Goal: Task Accomplishment & Management: Manage account settings

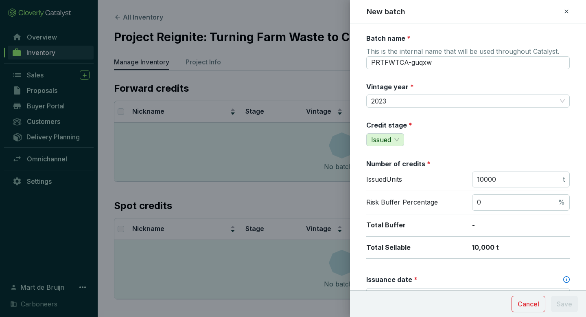
scroll to position [305, 0]
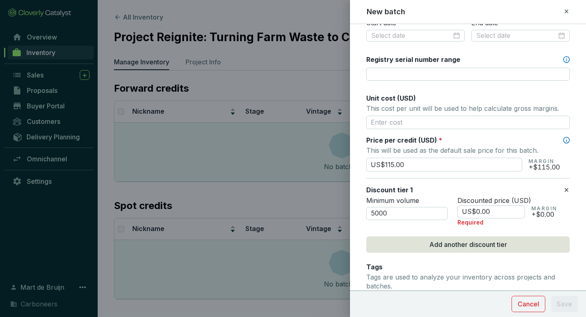
click at [569, 186] on icon at bounding box center [567, 190] width 7 height 10
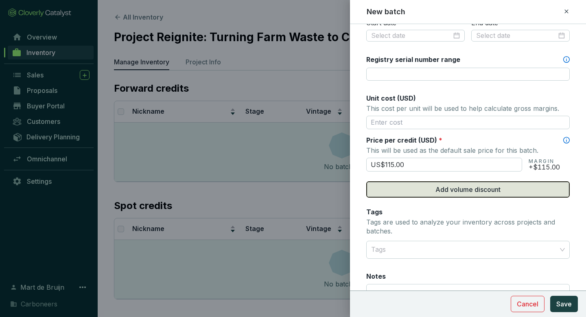
scroll to position [378, 0]
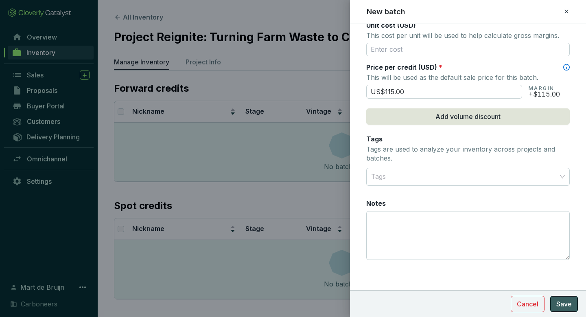
click at [566, 303] on span "Save" at bounding box center [564, 304] width 15 height 10
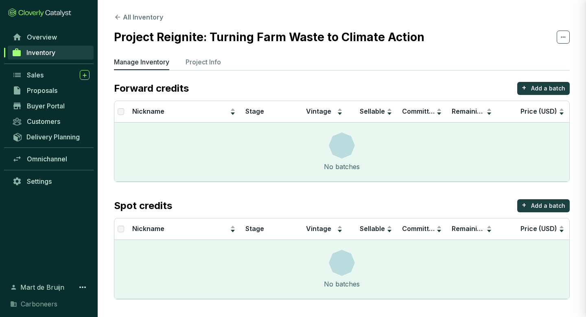
scroll to position [340, 0]
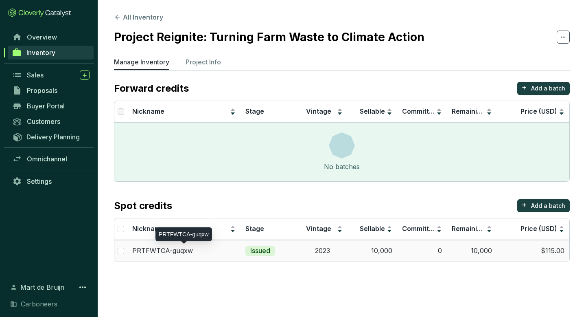
click at [155, 248] on p "PRTFWTCA-guqxw" at bounding box center [162, 250] width 61 height 9
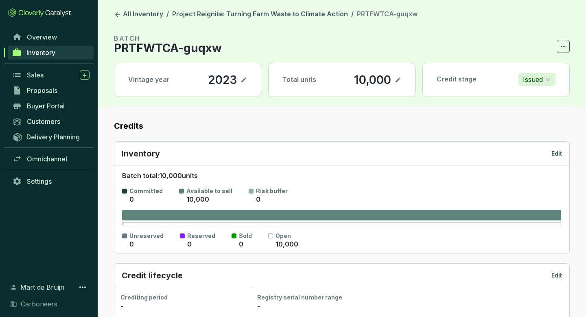
click at [196, 43] on p "PRTFWTCA-guqxw" at bounding box center [168, 48] width 108 height 10
click at [564, 42] on icon at bounding box center [563, 47] width 7 height 10
click at [182, 48] on p "PRTFWTCA-guqxw" at bounding box center [168, 48] width 108 height 10
click at [245, 82] on icon at bounding box center [244, 80] width 7 height 10
click at [202, 50] on p "PRTFWTCA-guqxw" at bounding box center [168, 48] width 108 height 10
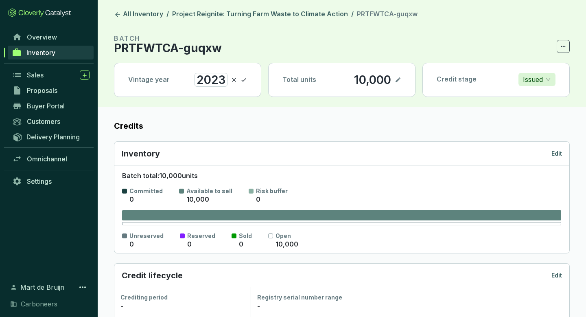
click at [557, 148] on div "Inventory Edit" at bounding box center [342, 153] width 441 height 11
click at [557, 152] on p "Edit" at bounding box center [557, 153] width 11 height 8
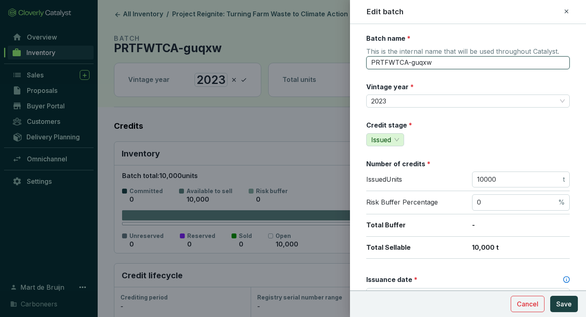
click at [415, 62] on input "PRTFWTCA-guqxw" at bounding box center [468, 62] width 204 height 13
type input "2023 Biochar VCS"
click at [560, 300] on span "Save" at bounding box center [564, 304] width 15 height 10
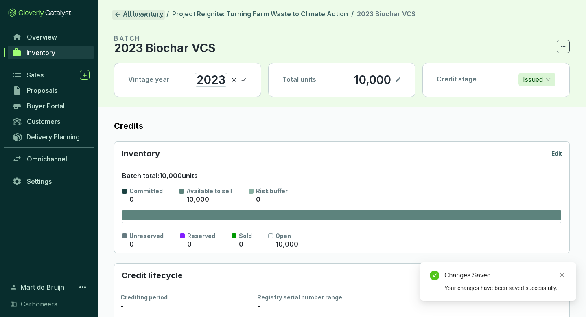
click at [127, 15] on link "All Inventory" at bounding box center [138, 15] width 53 height 10
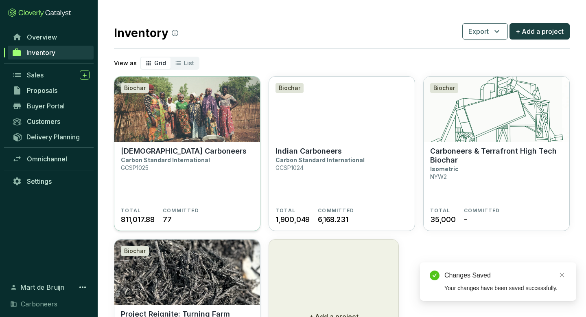
scroll to position [98, 0]
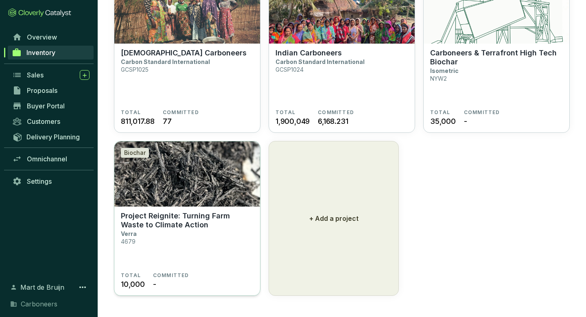
click at [214, 184] on img at bounding box center [187, 173] width 146 height 65
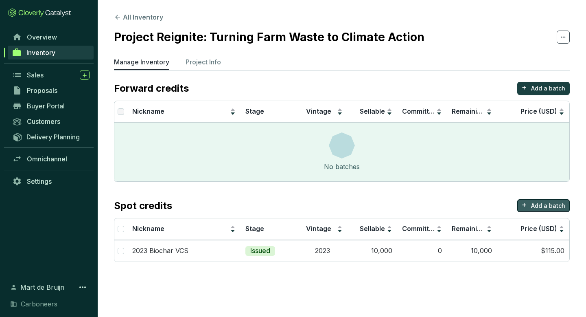
click at [528, 206] on button "+ Add a batch" at bounding box center [544, 205] width 53 height 13
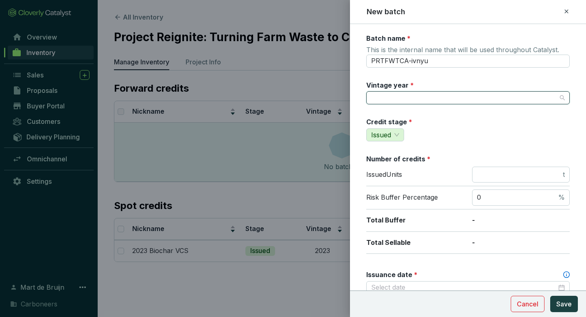
click at [409, 101] on input "Vintage year *" at bounding box center [464, 98] width 186 height 12
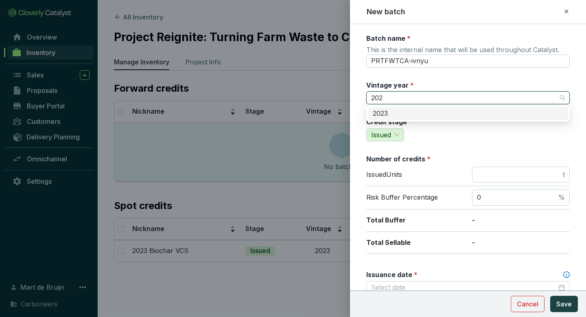
type input "2024"
click at [404, 114] on div "2024" at bounding box center [468, 113] width 191 height 9
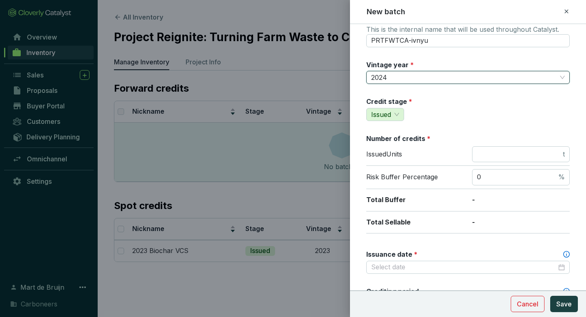
scroll to position [22, 0]
click at [483, 160] on div "Issued Units t" at bounding box center [468, 155] width 204 height 20
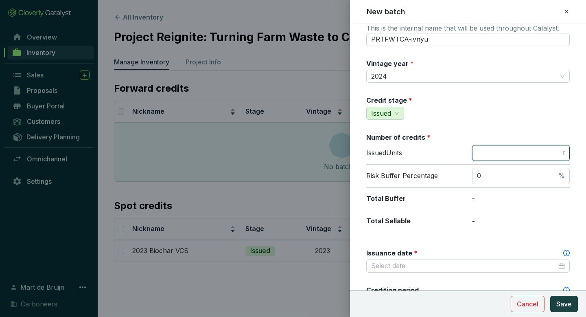
click at [484, 156] on input "number" at bounding box center [519, 153] width 84 height 9
type input "4"
type input "35000"
click at [487, 110] on div "Credit stage * Issued" at bounding box center [468, 108] width 204 height 24
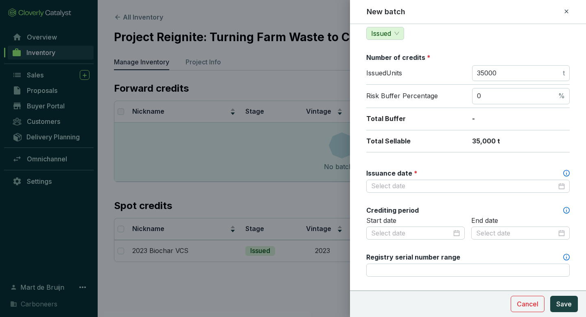
scroll to position [103, 0]
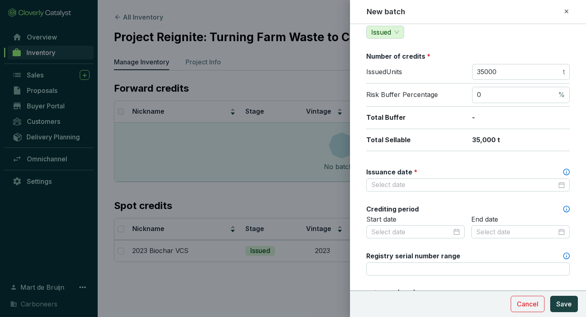
click at [430, 194] on div "Batch name * This is the internal name that will be used throughout Catalyst. P…" at bounding box center [468, 232] width 204 height 603
click at [431, 190] on div at bounding box center [468, 184] width 204 height 13
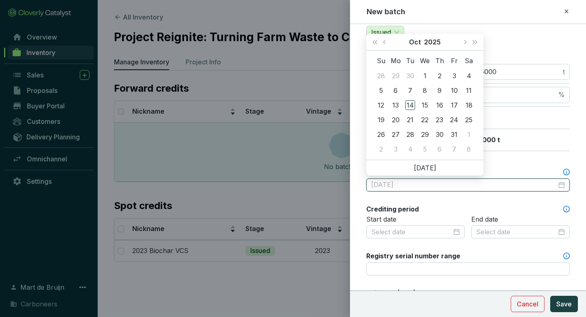
type input "[DATE]"
click at [389, 46] on button "Previous month (PageUp)" at bounding box center [385, 42] width 11 height 16
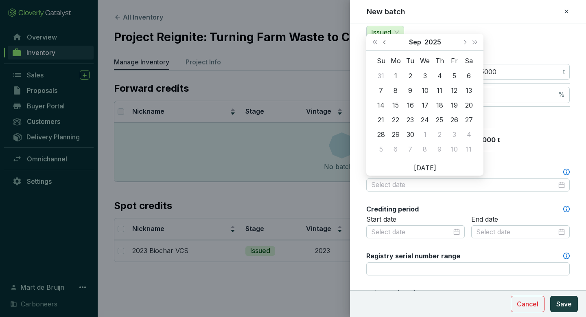
click at [384, 44] on button "Previous month (PageUp)" at bounding box center [385, 42] width 11 height 16
type input "[DATE]"
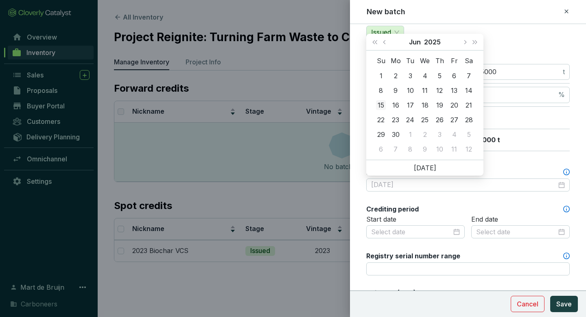
click at [386, 105] on td "15" at bounding box center [381, 105] width 15 height 15
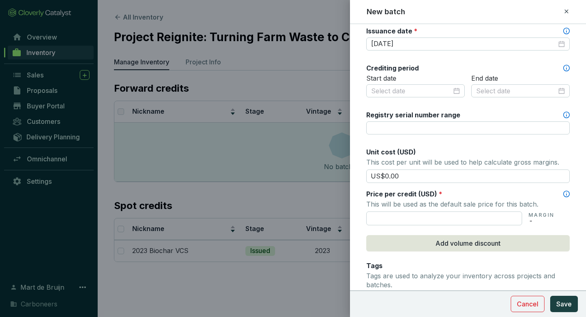
scroll to position [303, 0]
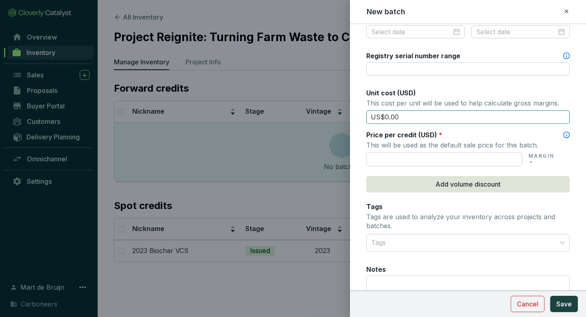
click at [423, 118] on input "US$0.00" at bounding box center [468, 117] width 204 height 14
click at [418, 160] on input "text" at bounding box center [444, 159] width 156 height 14
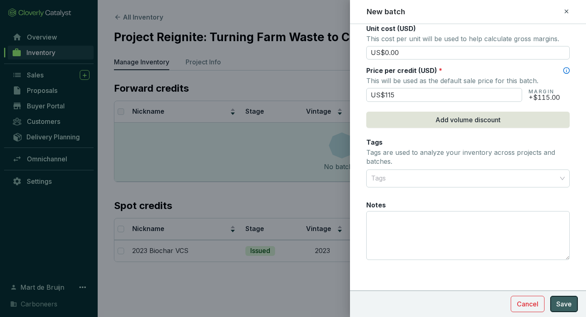
type input "US$115.00"
click at [569, 305] on span "Save" at bounding box center [564, 304] width 15 height 10
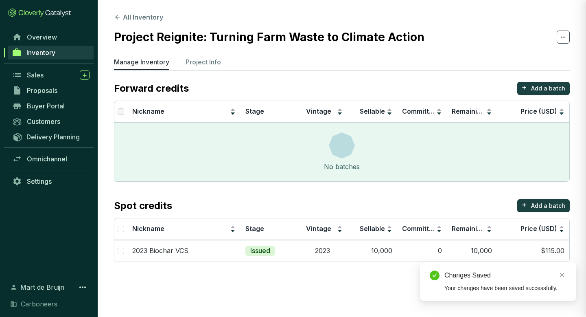
scroll to position [330, 0]
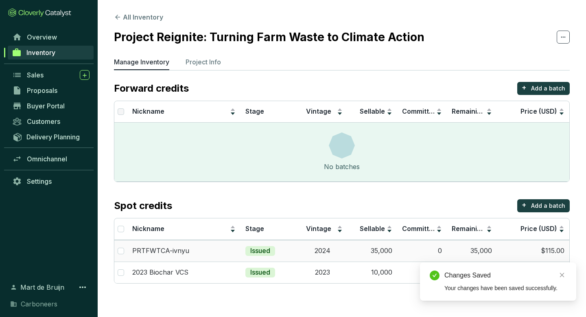
click at [158, 250] on p "PRTFWTCA-ivnyu" at bounding box center [160, 250] width 57 height 9
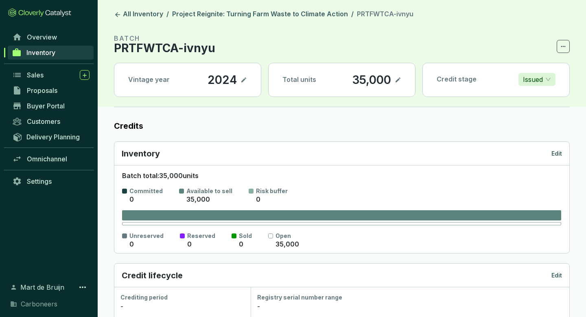
click at [560, 148] on div "Inventory Edit" at bounding box center [342, 153] width 441 height 11
click at [557, 151] on p "Edit" at bounding box center [557, 153] width 11 height 8
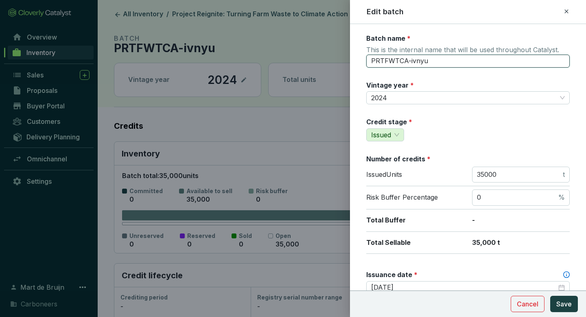
click at [408, 61] on input "PRTFWTCA-ivnyu" at bounding box center [468, 61] width 204 height 13
type input "VCS biochar 2024 [GEOGRAPHIC_DATA]"
click at [551, 296] on button "Save" at bounding box center [565, 304] width 28 height 16
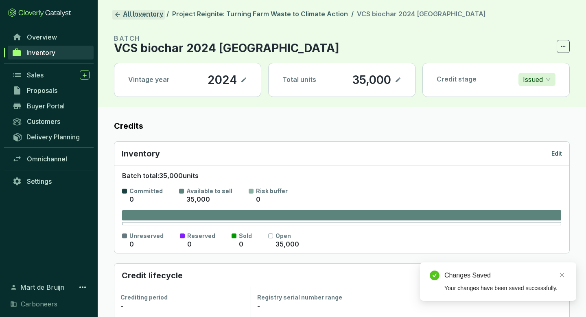
click at [151, 13] on link "All Inventory" at bounding box center [138, 15] width 53 height 10
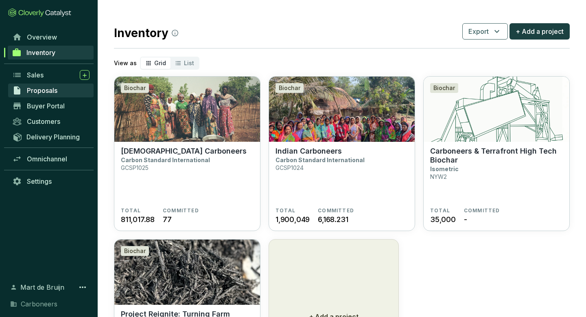
click at [42, 86] on span "Proposals" at bounding box center [42, 90] width 31 height 8
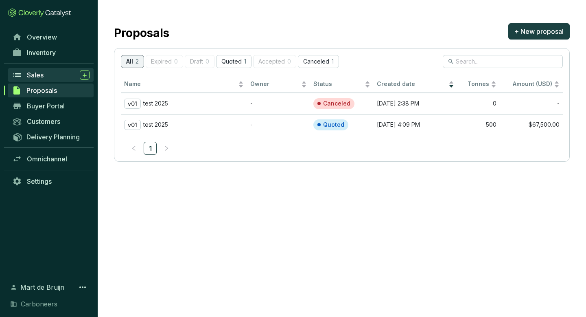
click at [40, 75] on span "Sales" at bounding box center [35, 75] width 17 height 8
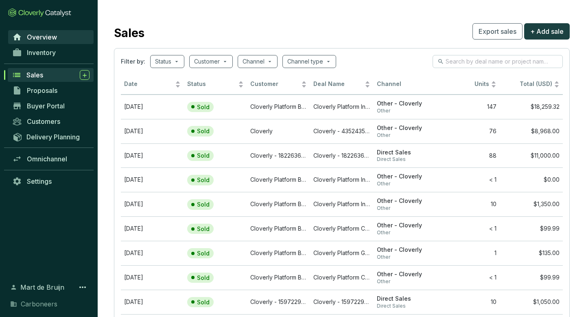
click at [44, 39] on span "Overview" at bounding box center [42, 37] width 30 height 8
